Goal: Information Seeking & Learning: Learn about a topic

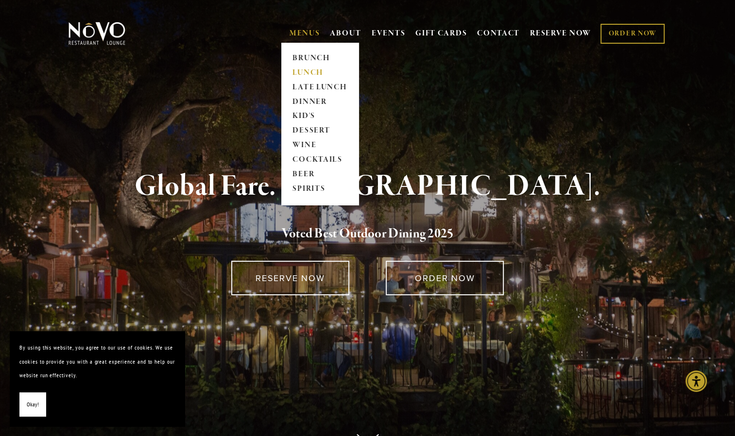
click at [300, 75] on link "LUNCH" at bounding box center [320, 73] width 61 height 15
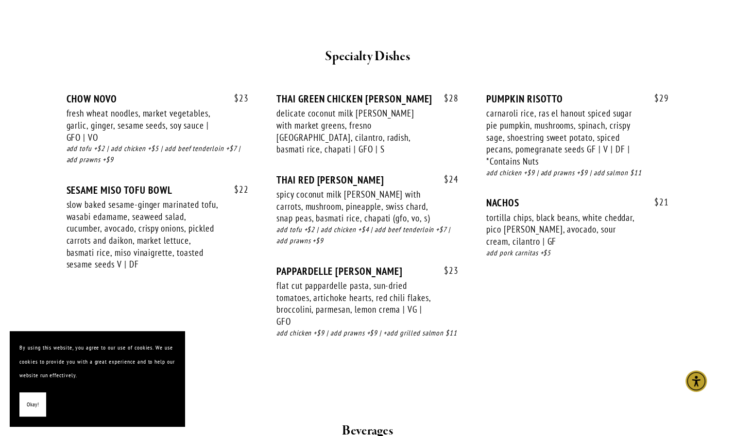
scroll to position [1695, 0]
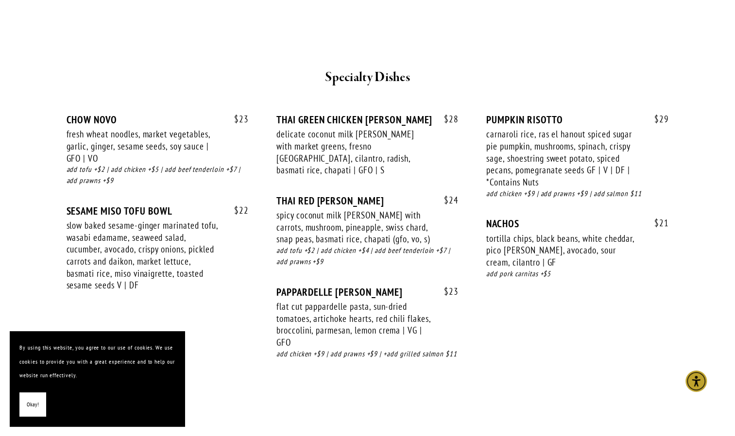
click at [342, 209] on div "spicy coconut milk [PERSON_NAME] with carrots, mushroom, pineapple, swiss chard…" at bounding box center [354, 227] width 155 height 36
drag, startPoint x: 727, startPoint y: 261, endPoint x: 689, endPoint y: 254, distance: 38.6
drag, startPoint x: 689, startPoint y: 254, endPoint x: 718, endPoint y: 278, distance: 37.6
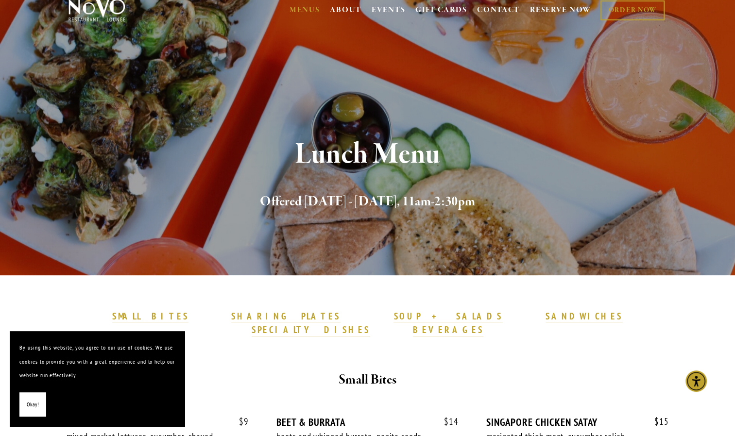
scroll to position [0, 0]
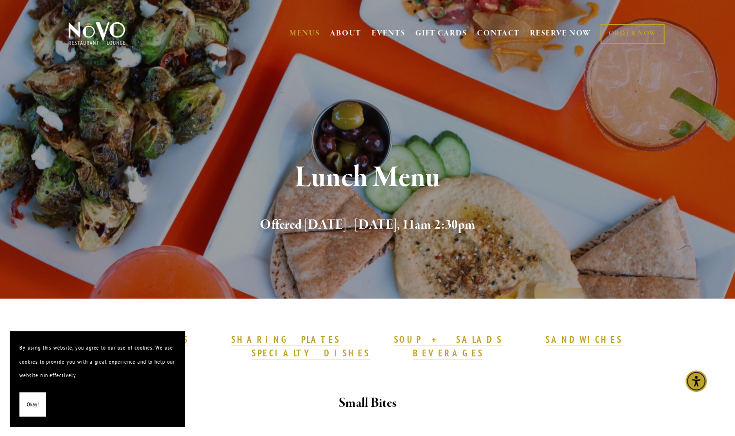
click at [108, 34] on img at bounding box center [97, 33] width 61 height 24
